Goal: Transaction & Acquisition: Purchase product/service

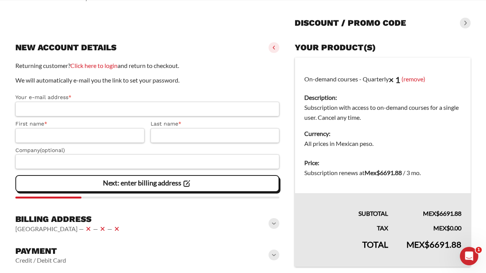
scroll to position [101, 0]
